Goal: Connect with others: Connect with others

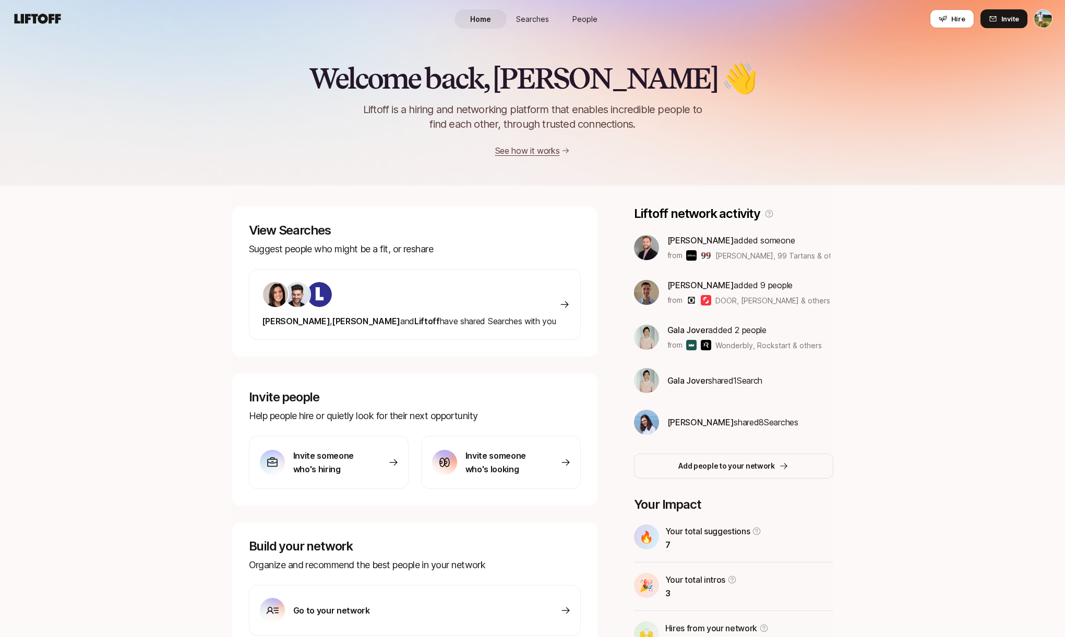
click at [586, 20] on span "People" at bounding box center [584, 19] width 25 height 11
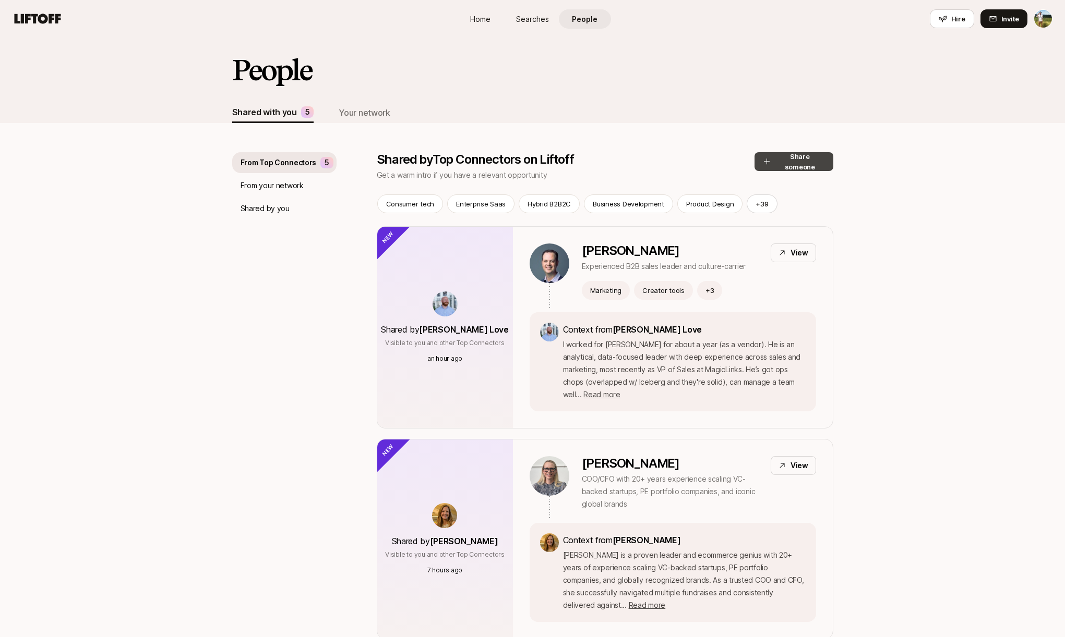
click at [785, 166] on button "Share someone" at bounding box center [793, 161] width 79 height 19
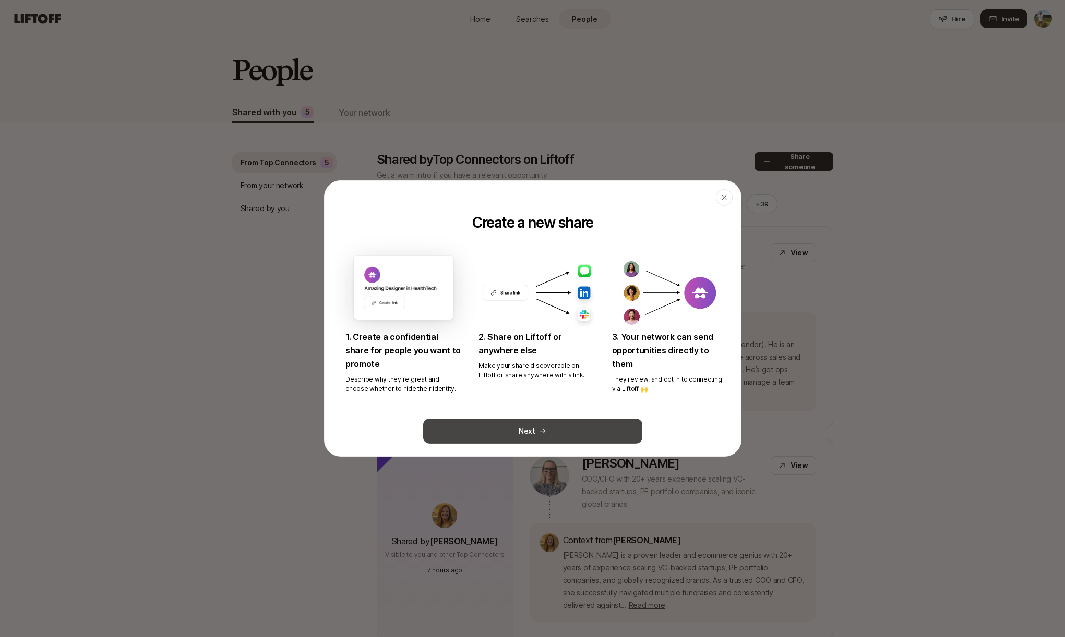
click at [486, 436] on button "Next" at bounding box center [532, 431] width 219 height 25
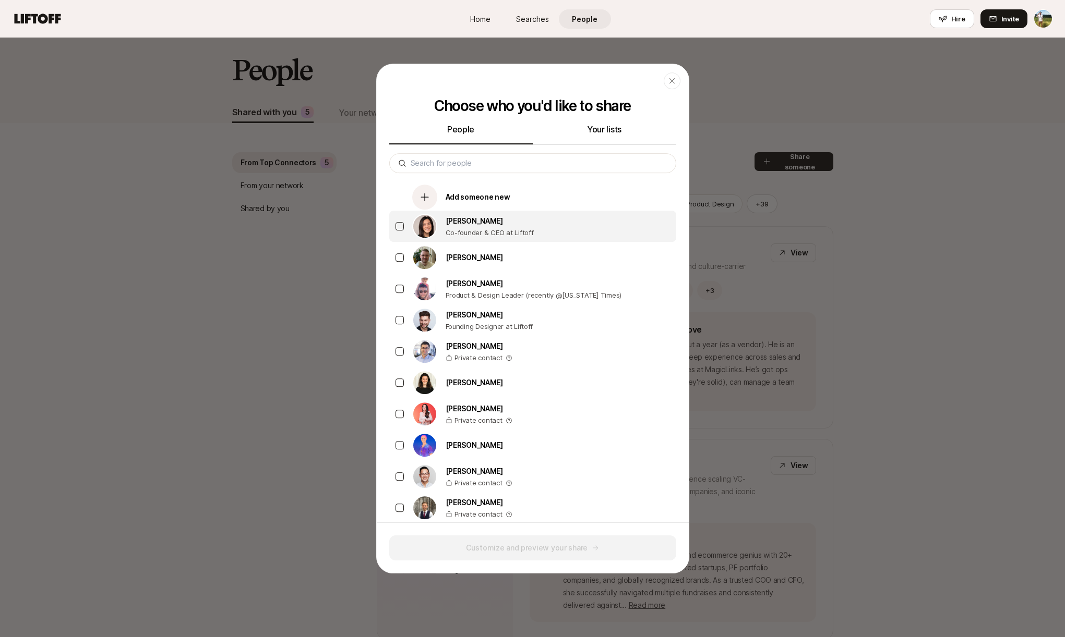
click at [498, 238] on p "Co-founder & CEO at Liftoff" at bounding box center [489, 232] width 88 height 10
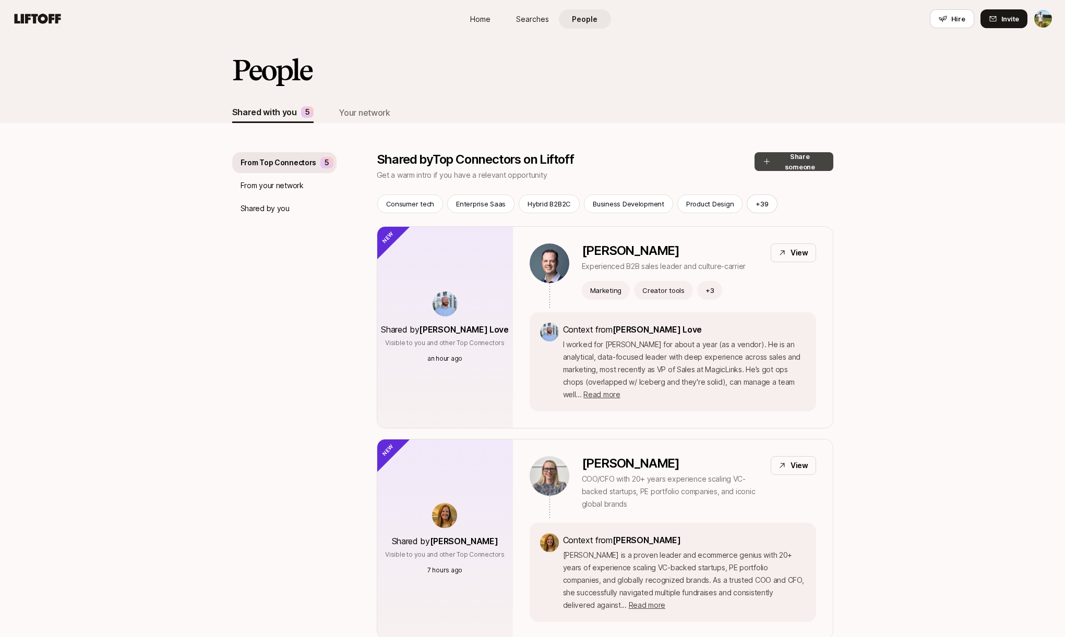
click at [797, 163] on button "Share someone" at bounding box center [793, 161] width 79 height 19
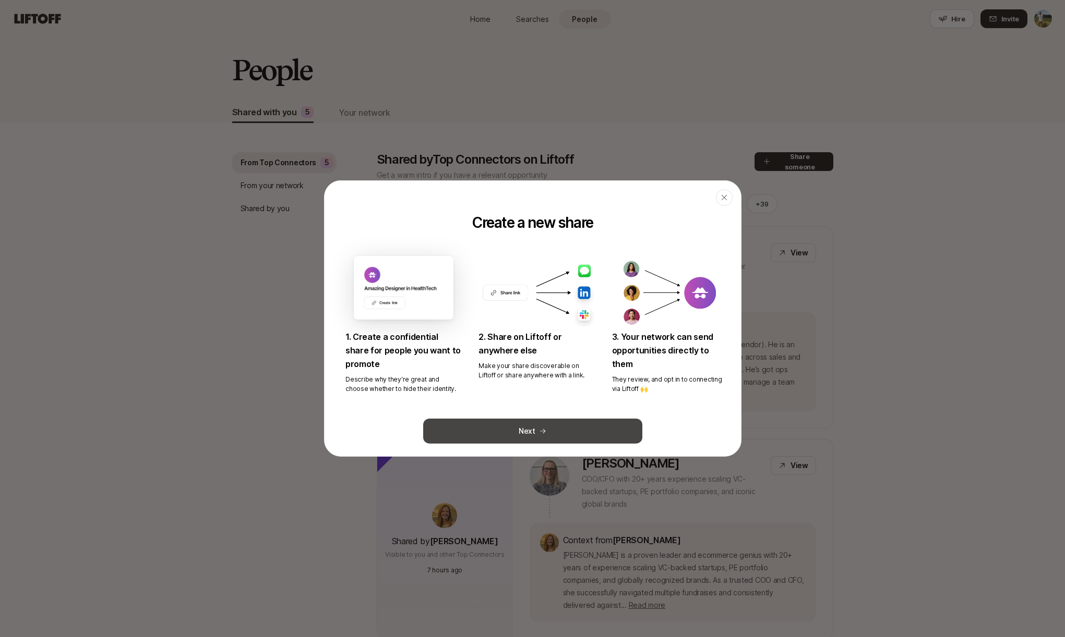
click at [565, 431] on button "Next" at bounding box center [532, 431] width 219 height 25
